Goal: Use online tool/utility

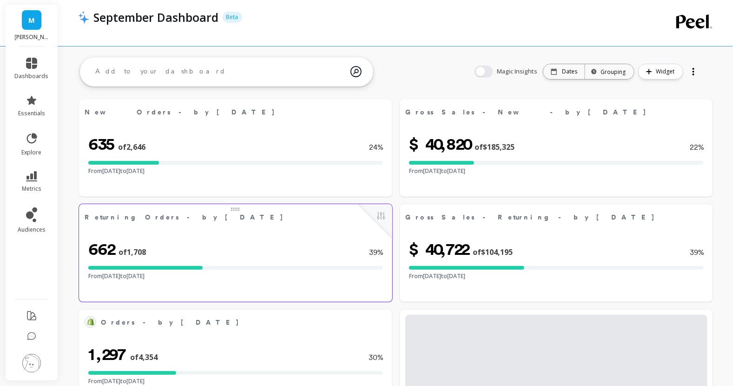
select select "sum"
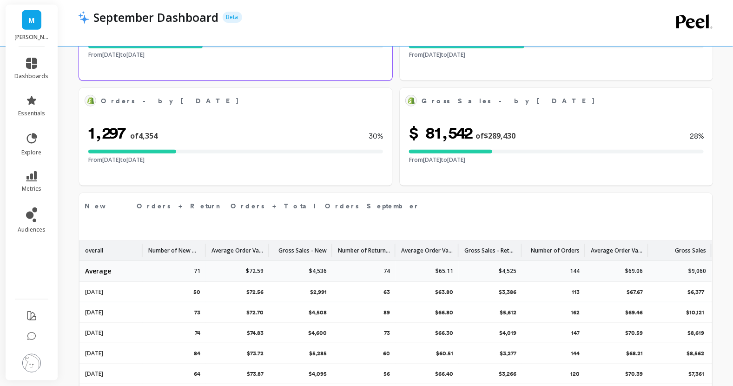
select select "sum"
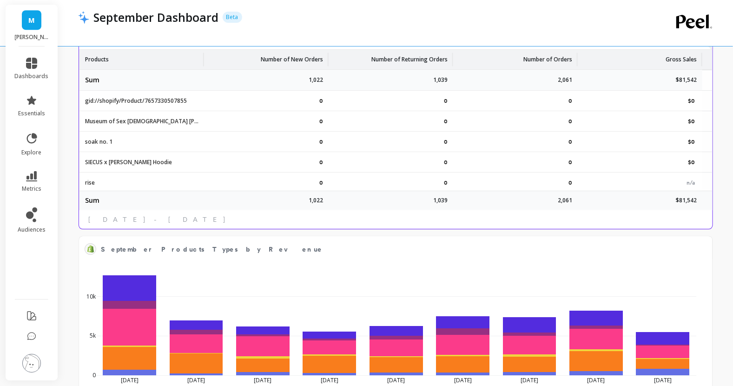
scroll to position [1227, 0]
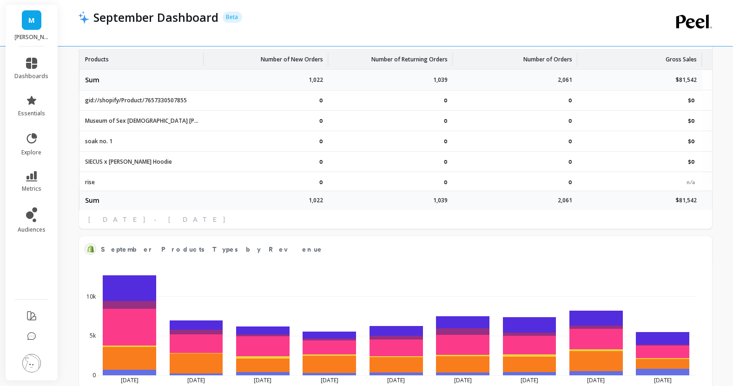
select select "sum"
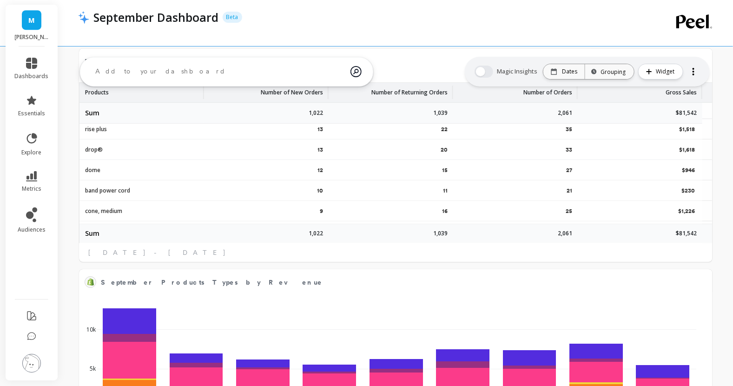
scroll to position [0, 0]
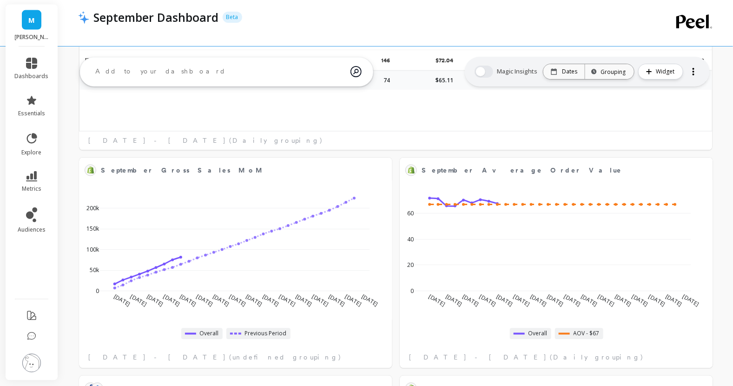
select select "sum"
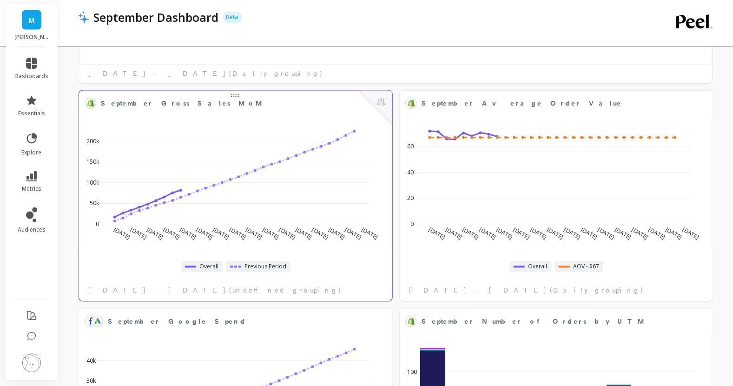
scroll to position [728, 0]
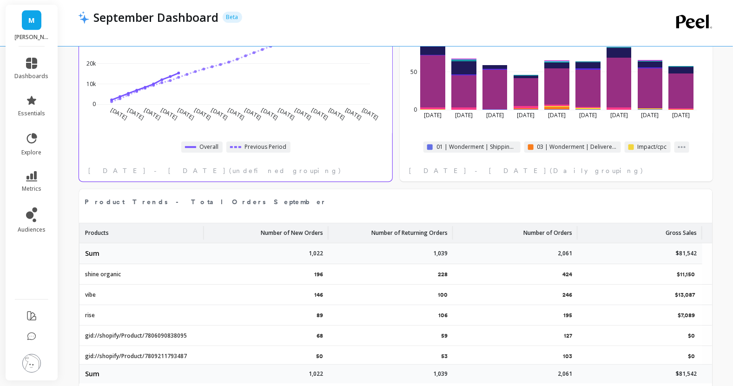
select select "sum"
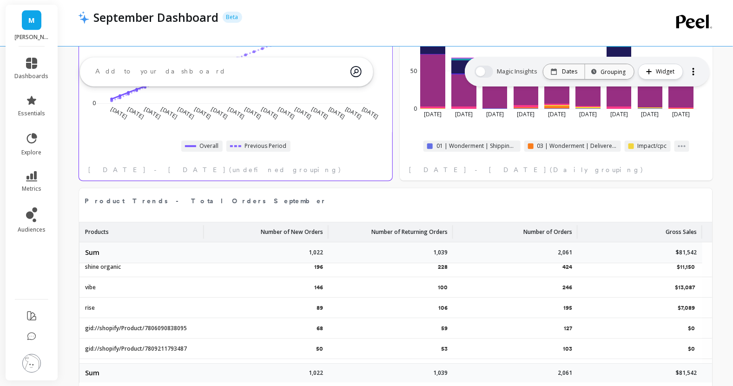
scroll to position [0, 0]
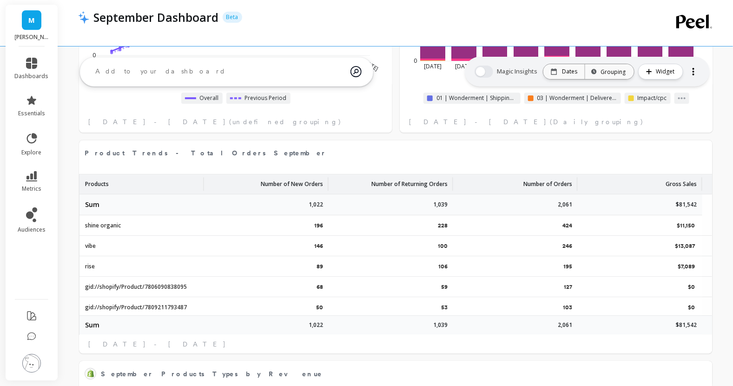
select select "sum"
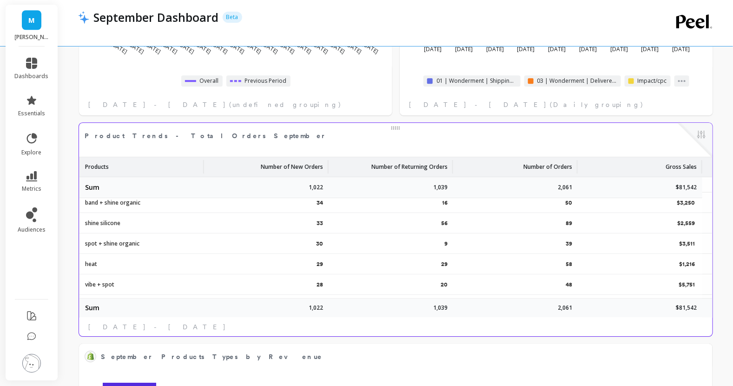
scroll to position [156, 0]
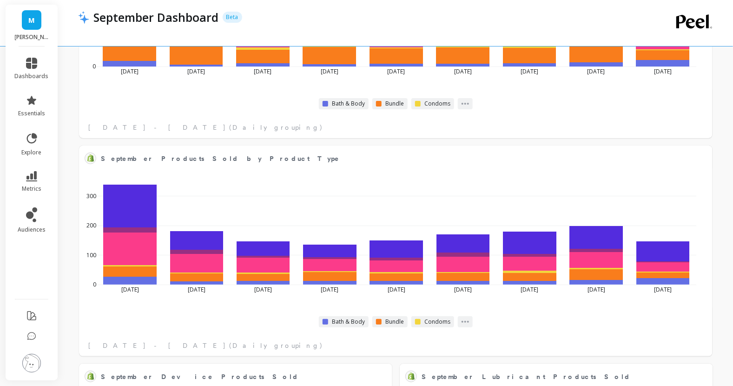
select select "sum"
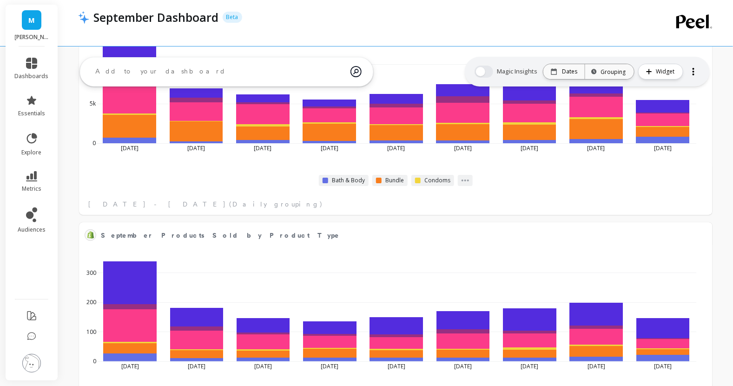
select select "sum"
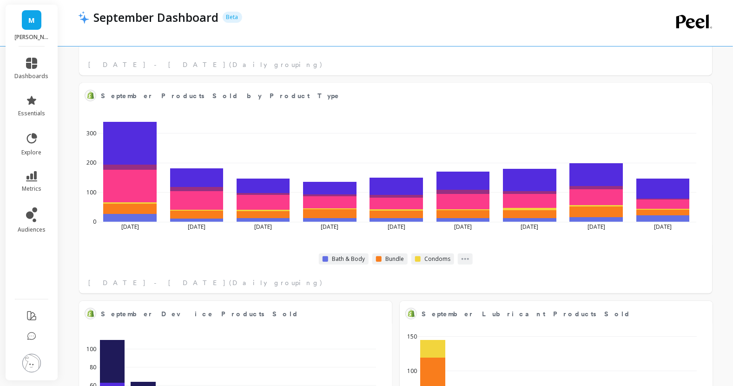
select select "sum"
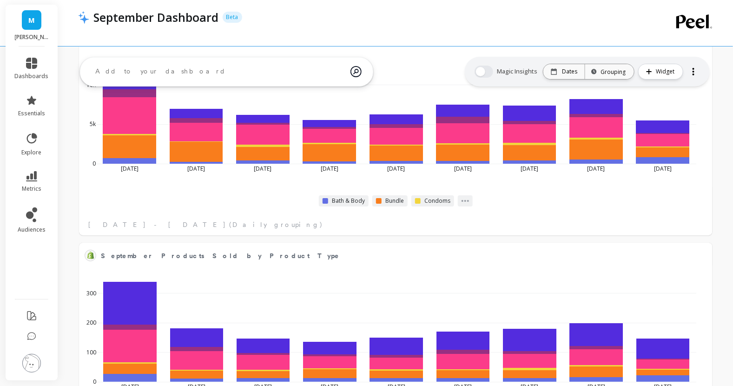
select select "sum"
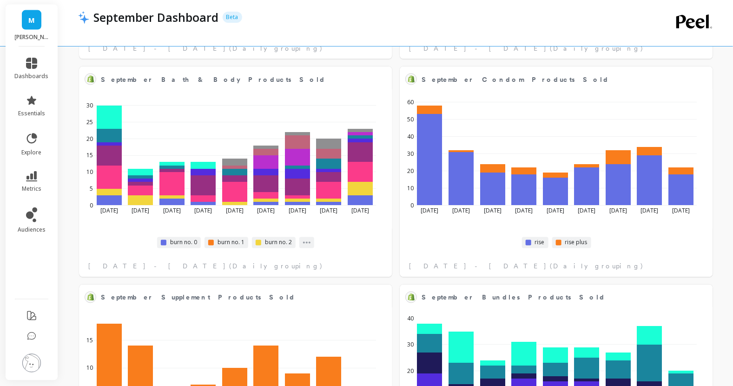
select select "sum"
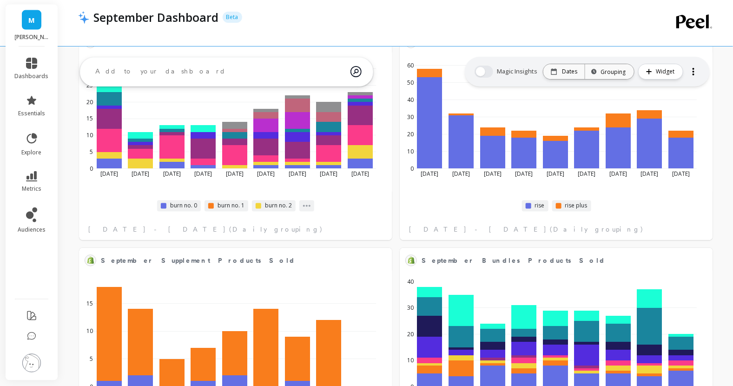
scroll to position [2142, 0]
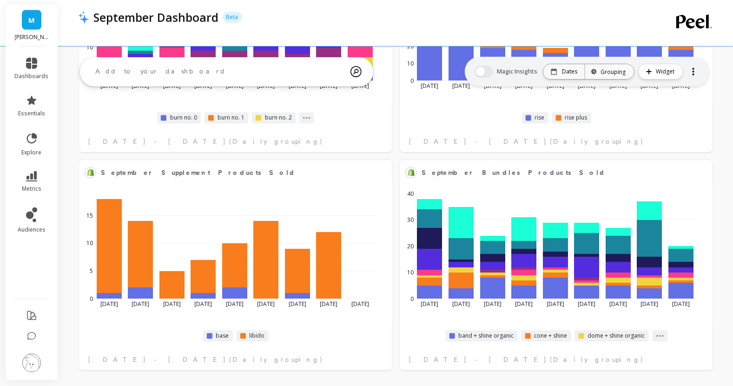
select select "sum"
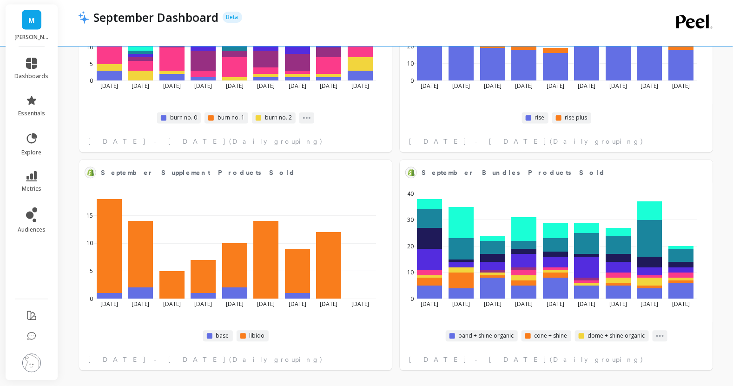
select select "sum"
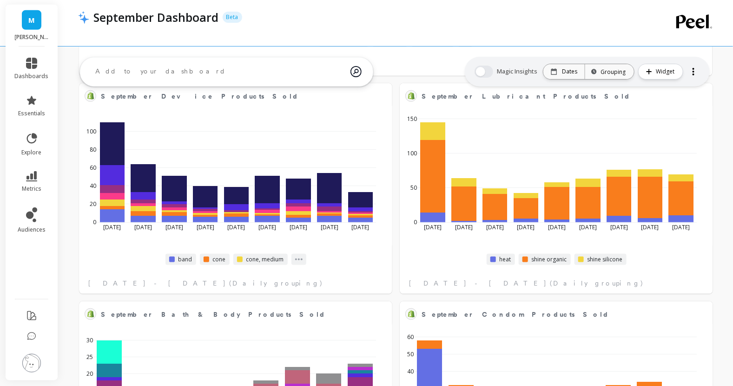
scroll to position [1758, 0]
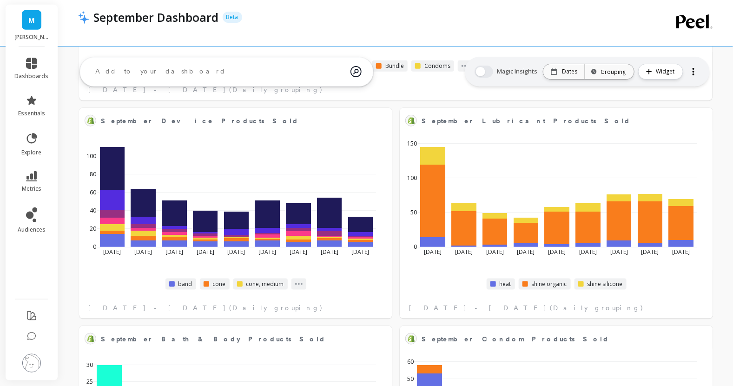
select select "sum"
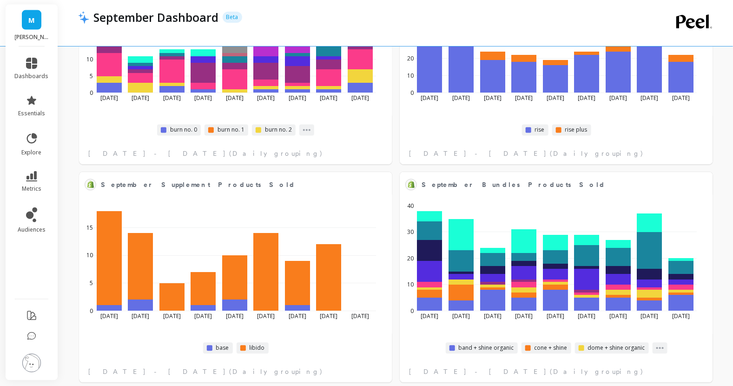
scroll to position [2142, 0]
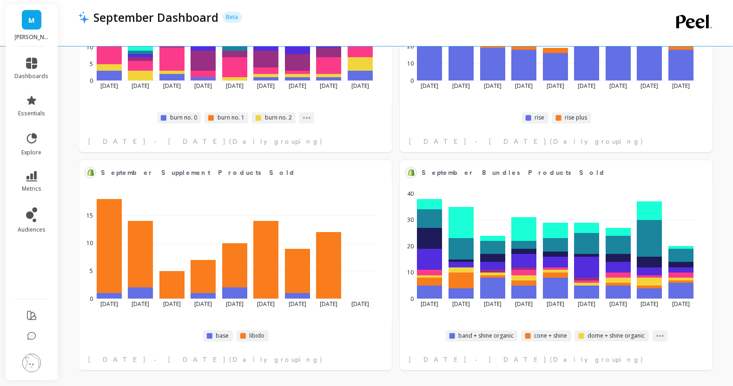
select select "sum"
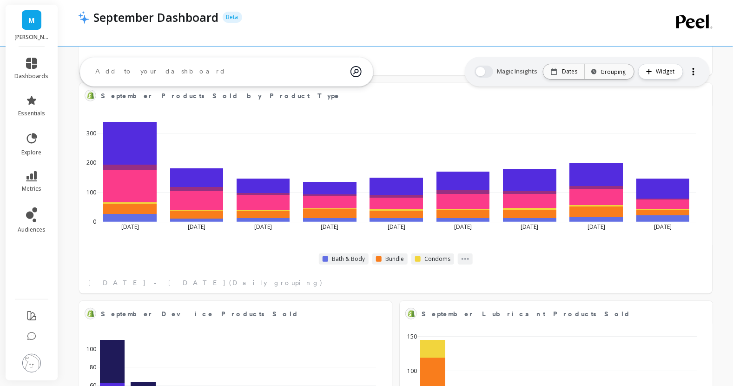
select select "sum"
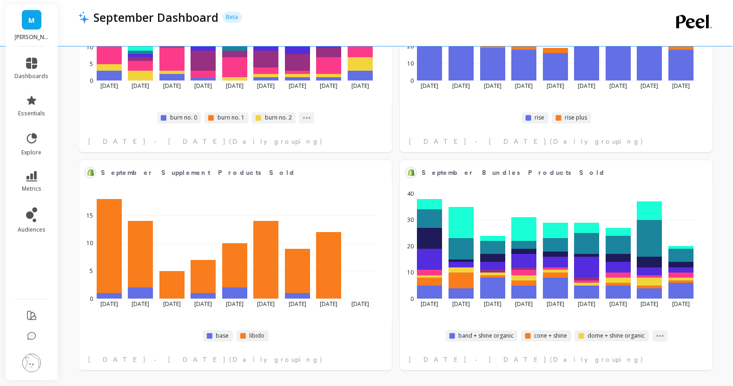
select select "sum"
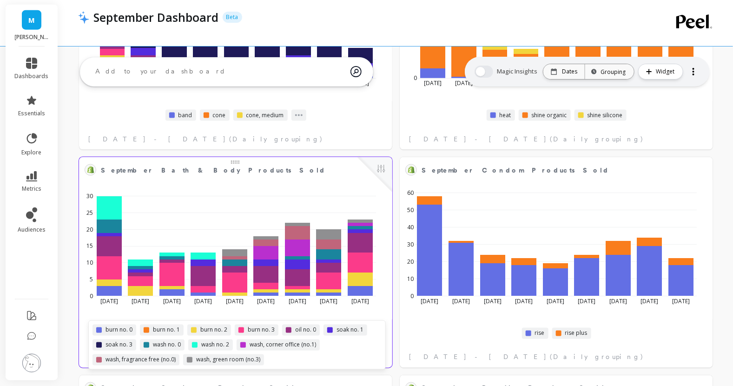
scroll to position [1926, 0]
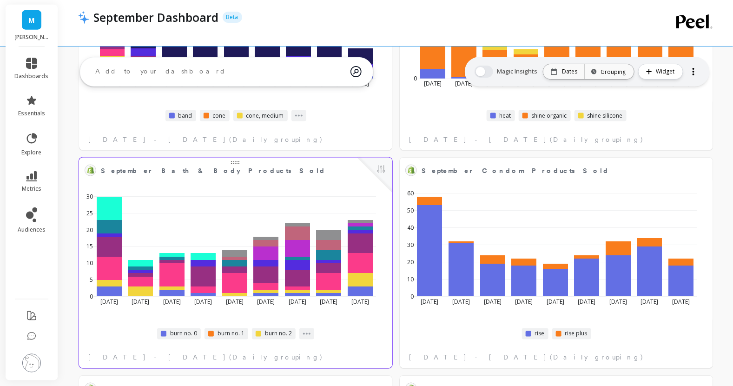
select select "sum"
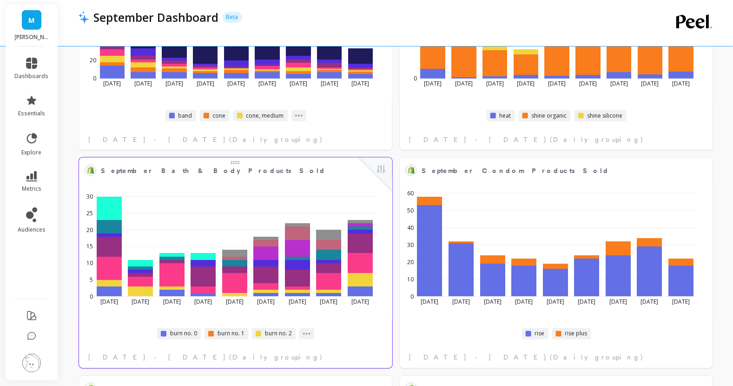
scroll to position [2142, 0]
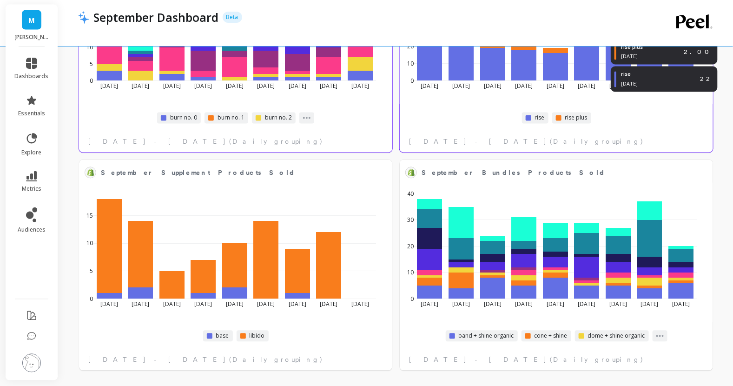
select select "sum"
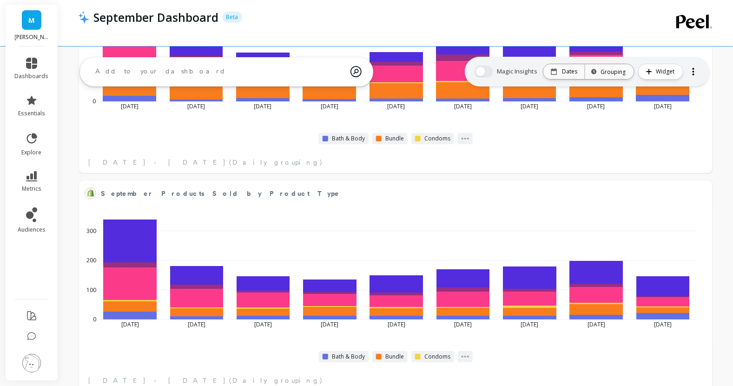
select select "sum"
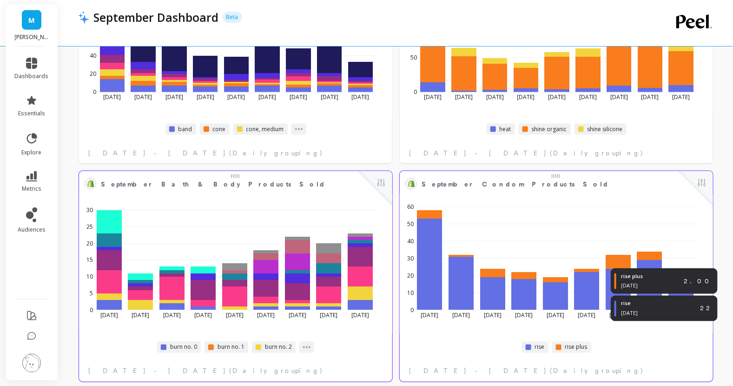
select select "sum"
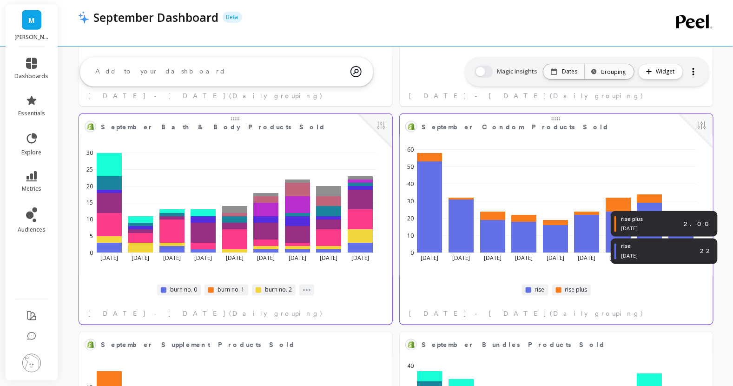
select select "sum"
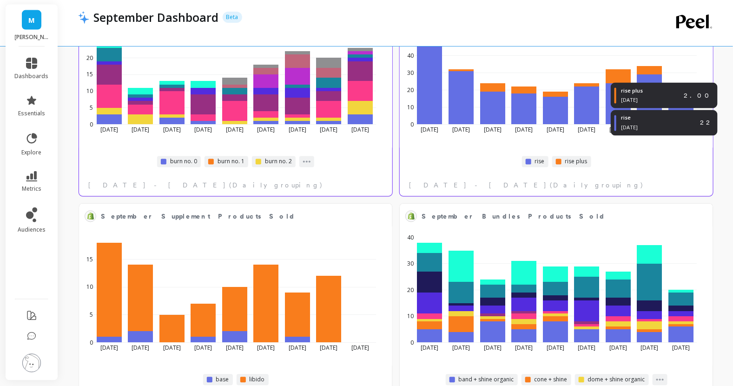
select select "sum"
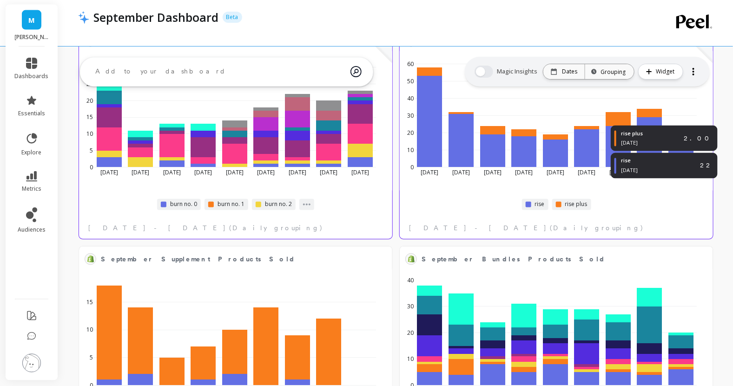
select select "sum"
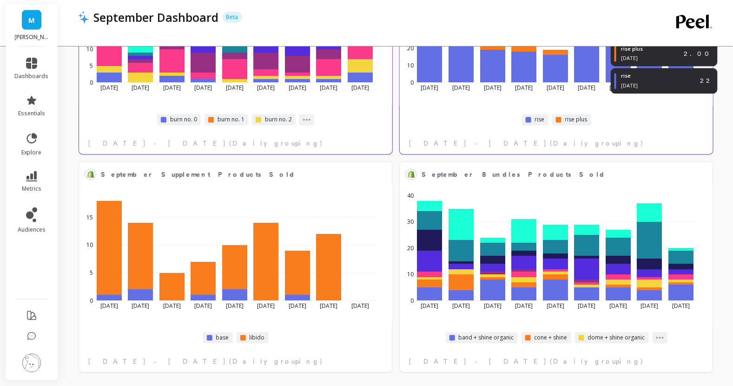
select select "sum"
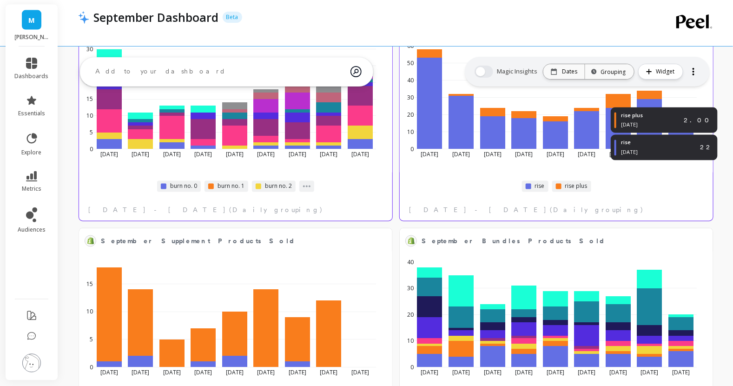
select select "sum"
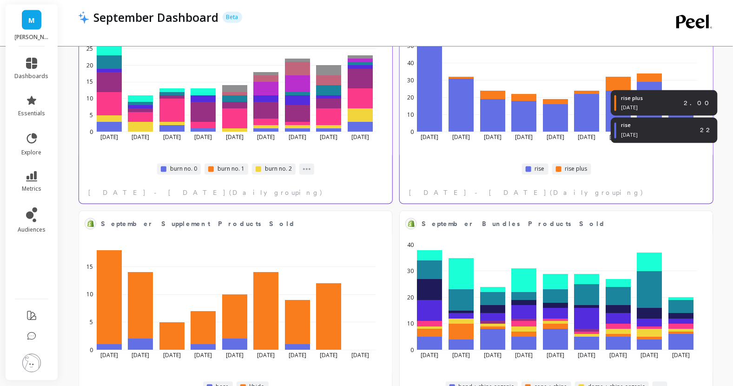
select select "sum"
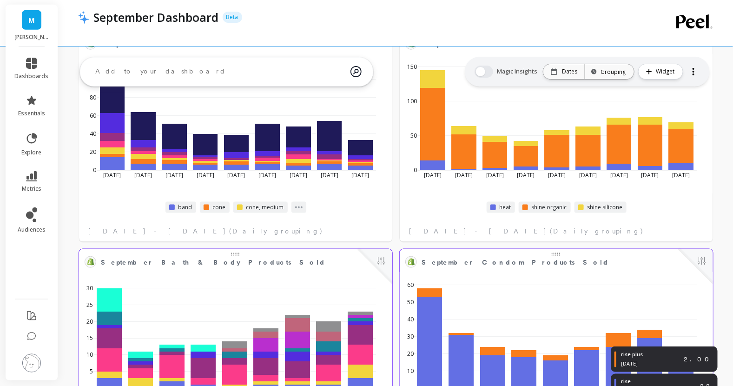
scroll to position [1829, 0]
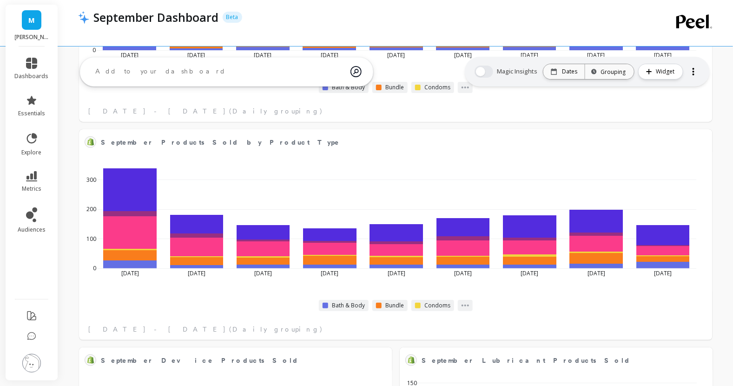
select select "sum"
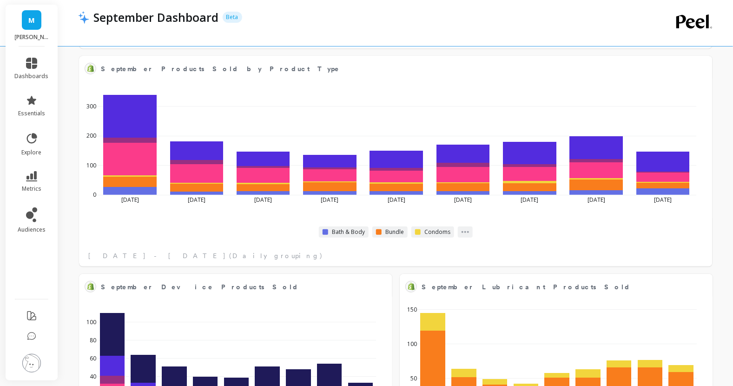
scroll to position [1594, 0]
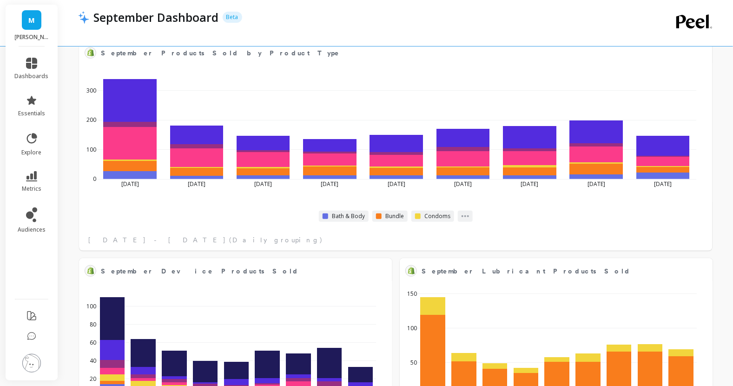
select select "sum"
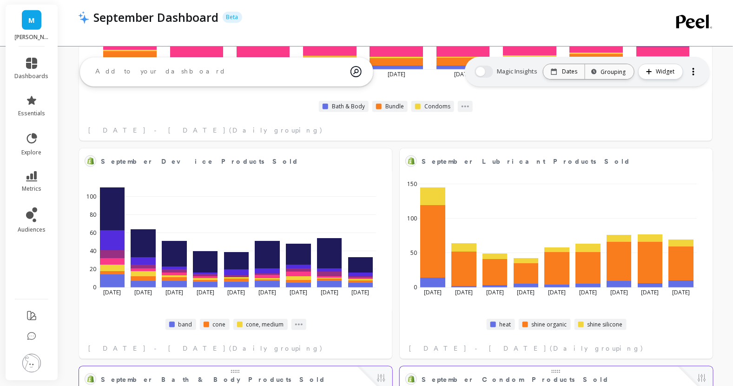
select select "sum"
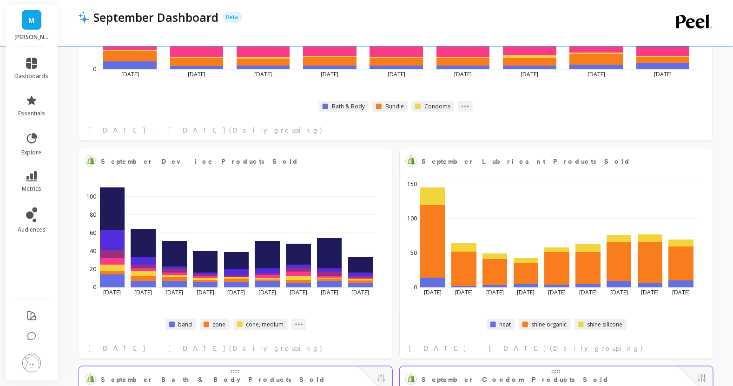
scroll to position [1722, 0]
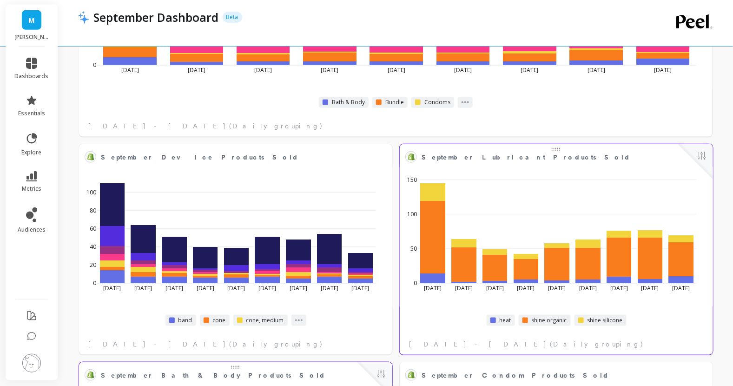
select select "sum"
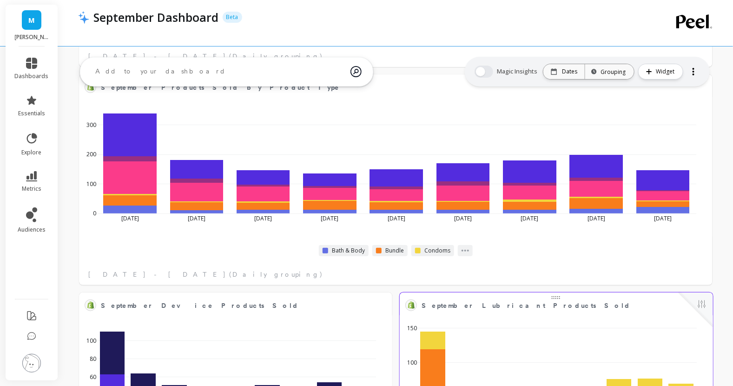
scroll to position [1573, 0]
